Goal: Task Accomplishment & Management: Complete application form

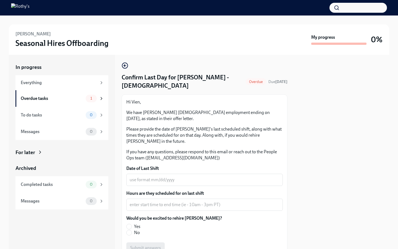
scroll to position [2, 0]
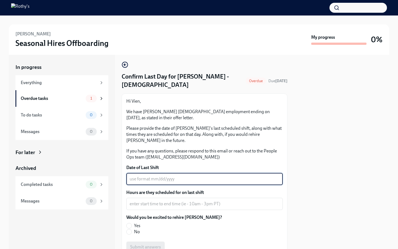
click at [174, 179] on textarea "Date of Last Shift" at bounding box center [205, 179] width 150 height 7
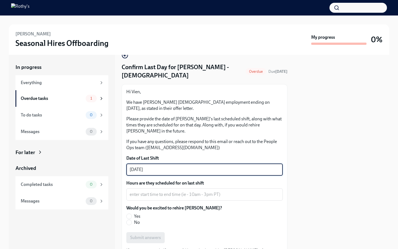
scroll to position [13, 0]
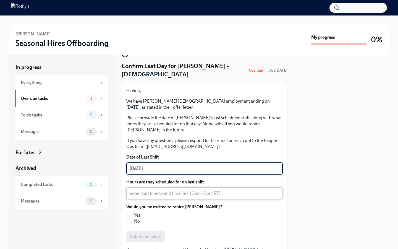
type textarea "[DATE]"
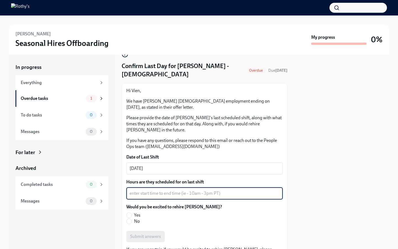
click at [140, 194] on textarea "Hours are they scheduled for on last shift" at bounding box center [205, 193] width 150 height 7
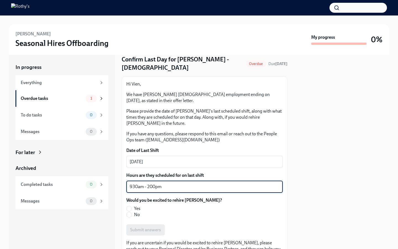
scroll to position [21, 0]
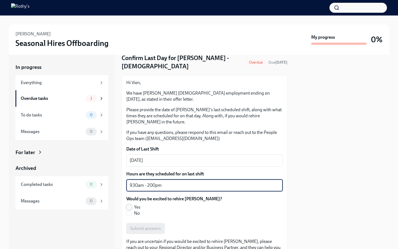
type textarea "930am - 200pm"
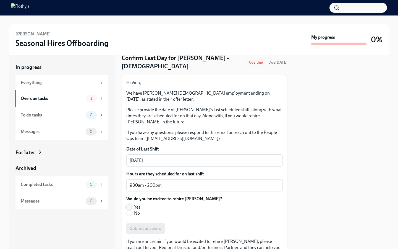
click at [129, 206] on input "Yes" at bounding box center [129, 207] width 5 height 5
radio input "true"
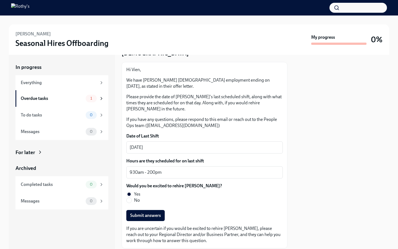
scroll to position [51, 0]
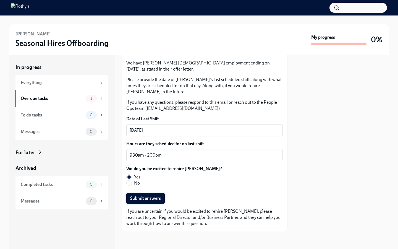
click at [156, 200] on span "Submit answers" at bounding box center [145, 198] width 31 height 6
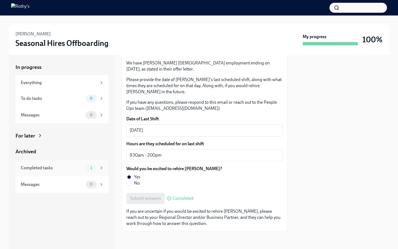
click at [90, 169] on span "1" at bounding box center [91, 168] width 8 height 4
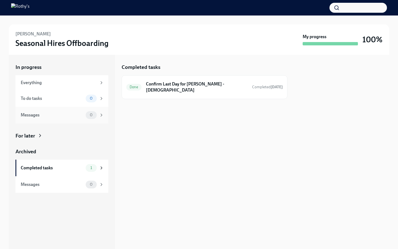
click at [62, 116] on div "Messages" at bounding box center [52, 115] width 63 height 6
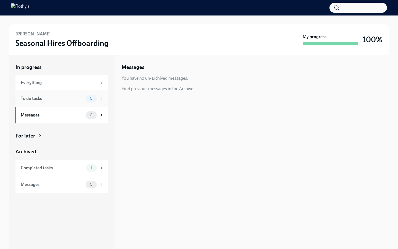
click at [72, 99] on div "To do tasks" at bounding box center [52, 98] width 63 height 6
